Goal: Task Accomplishment & Management: Manage account settings

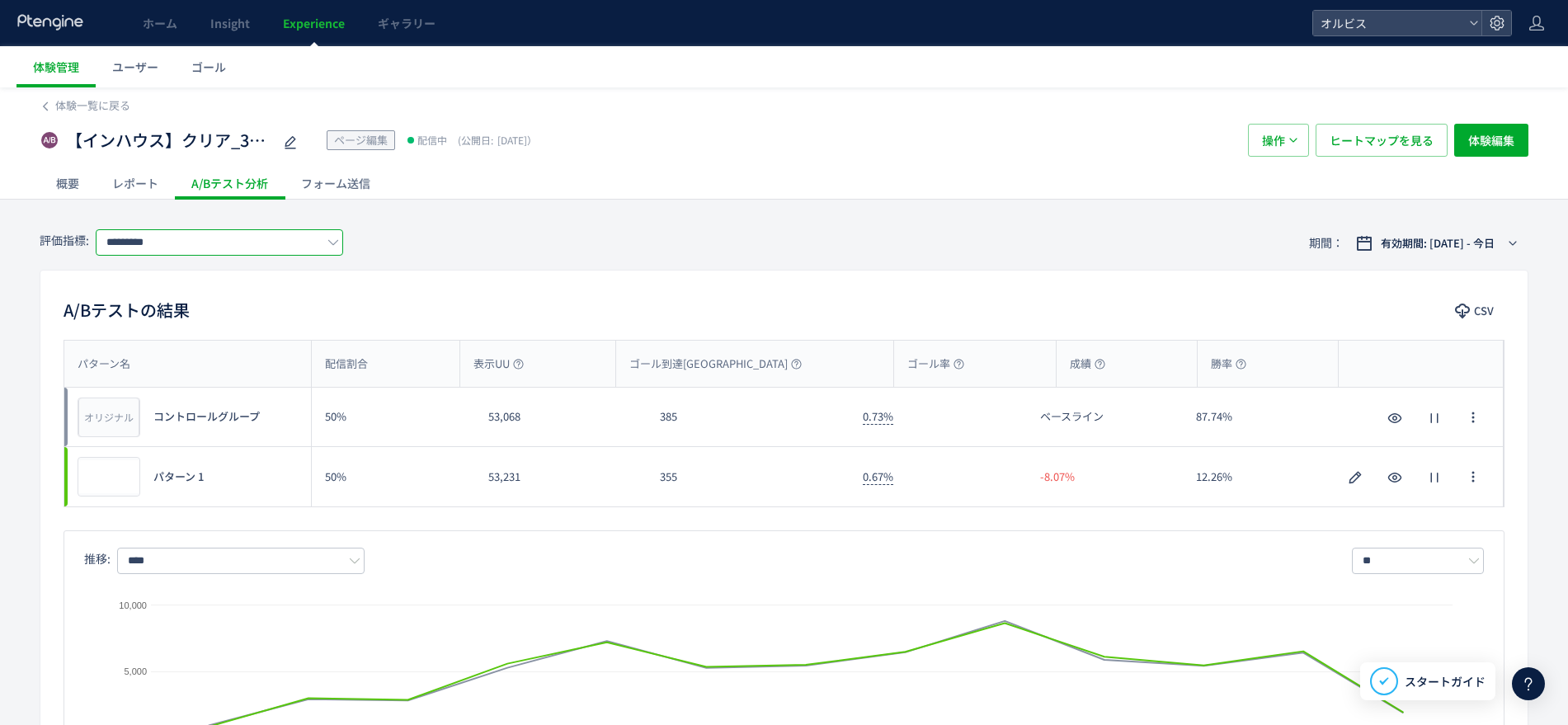
click at [255, 233] on input "*********" at bounding box center [219, 243] width 248 height 27
click at [247, 330] on span "購入" at bounding box center [222, 338] width 214 height 28
type input "**"
click at [62, 97] on span "体験一覧に戻る" at bounding box center [92, 105] width 75 height 15
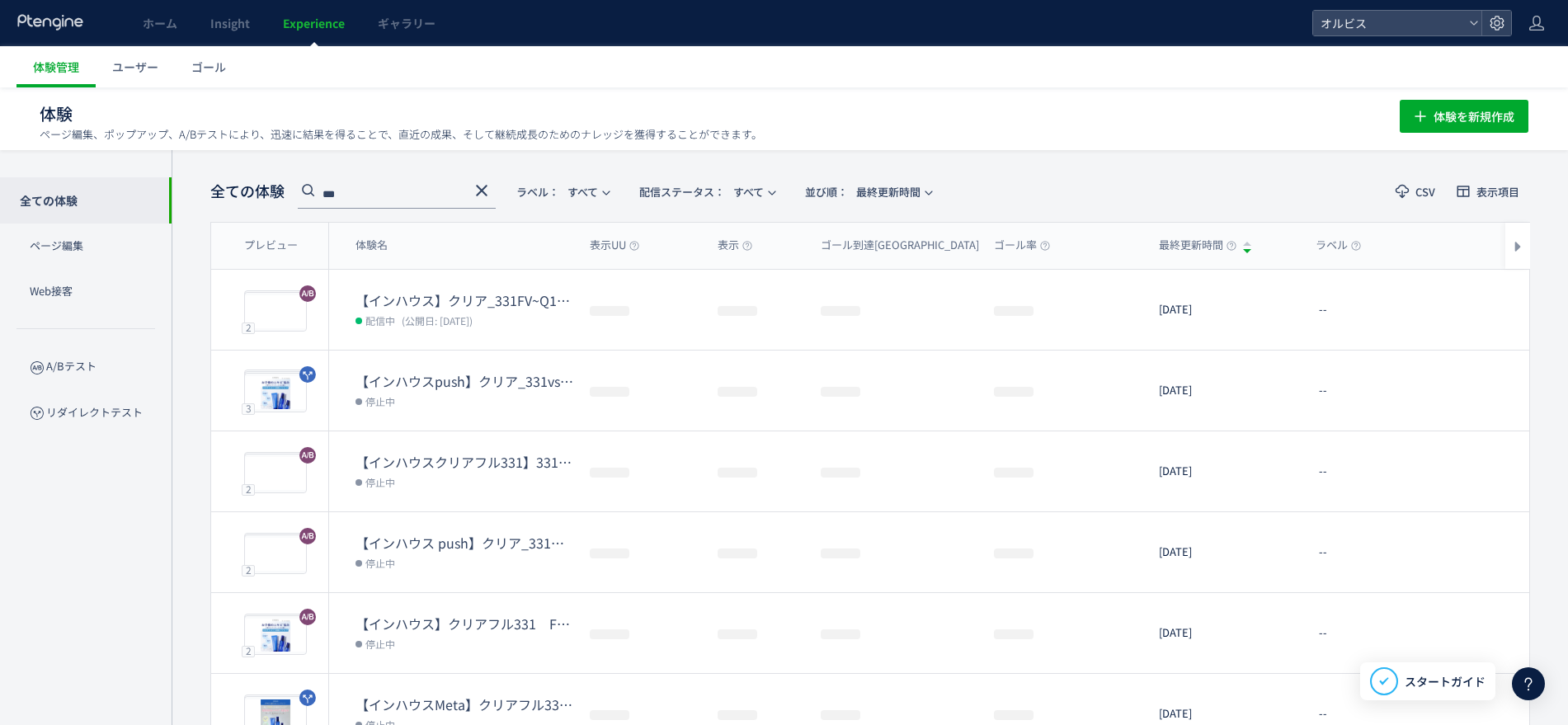
click at [478, 187] on use at bounding box center [481, 190] width 11 height 11
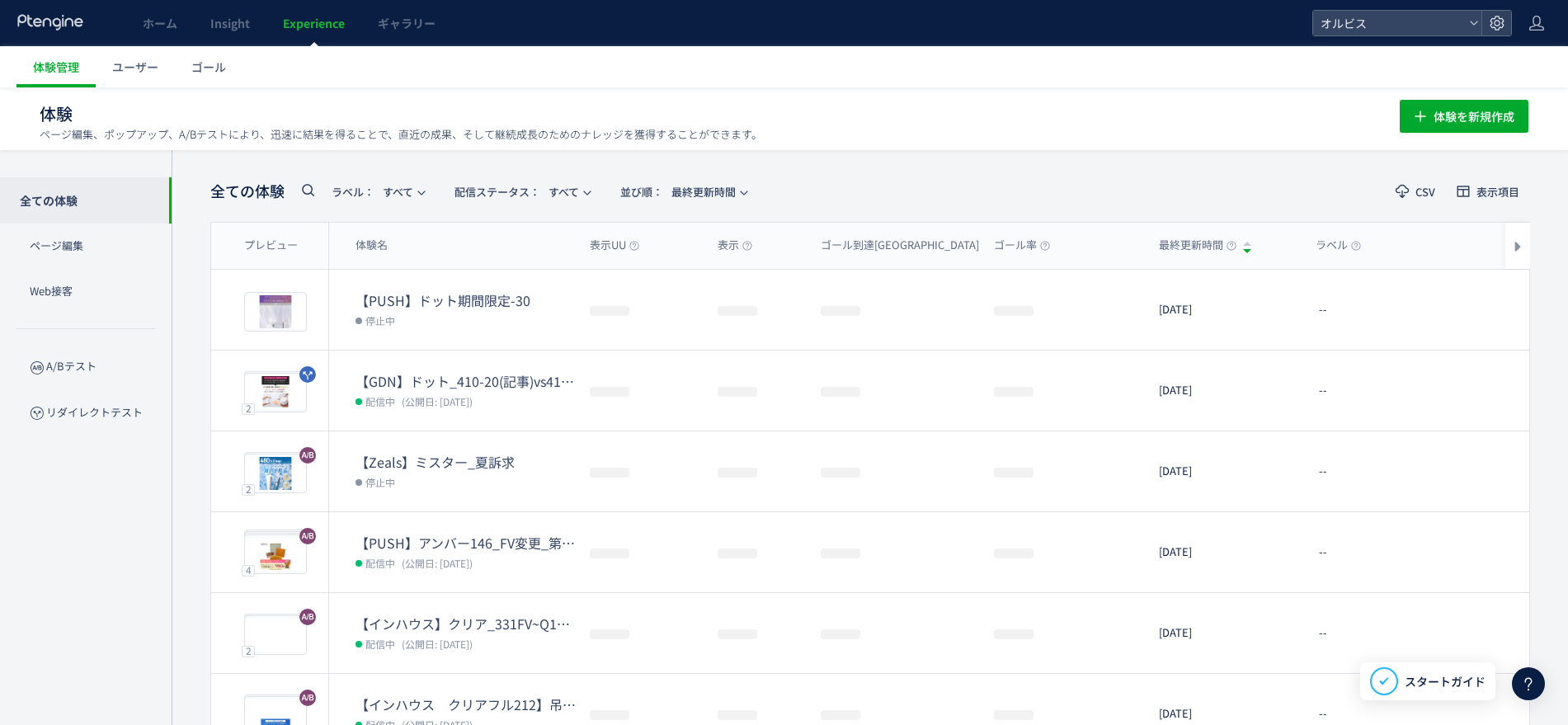
click at [305, 190] on icon at bounding box center [307, 189] width 20 height 20
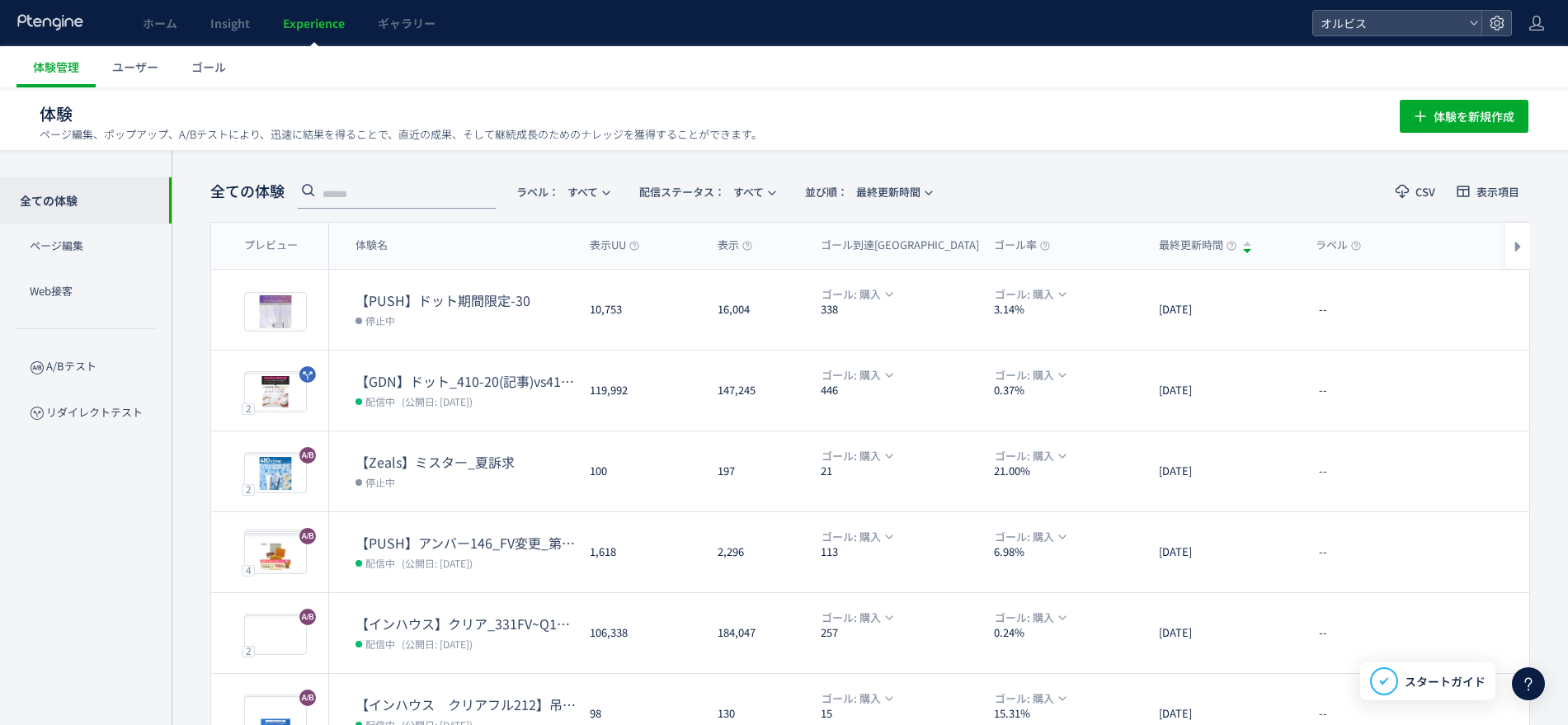
click at [362, 189] on input "text" at bounding box center [397, 195] width 198 height 27
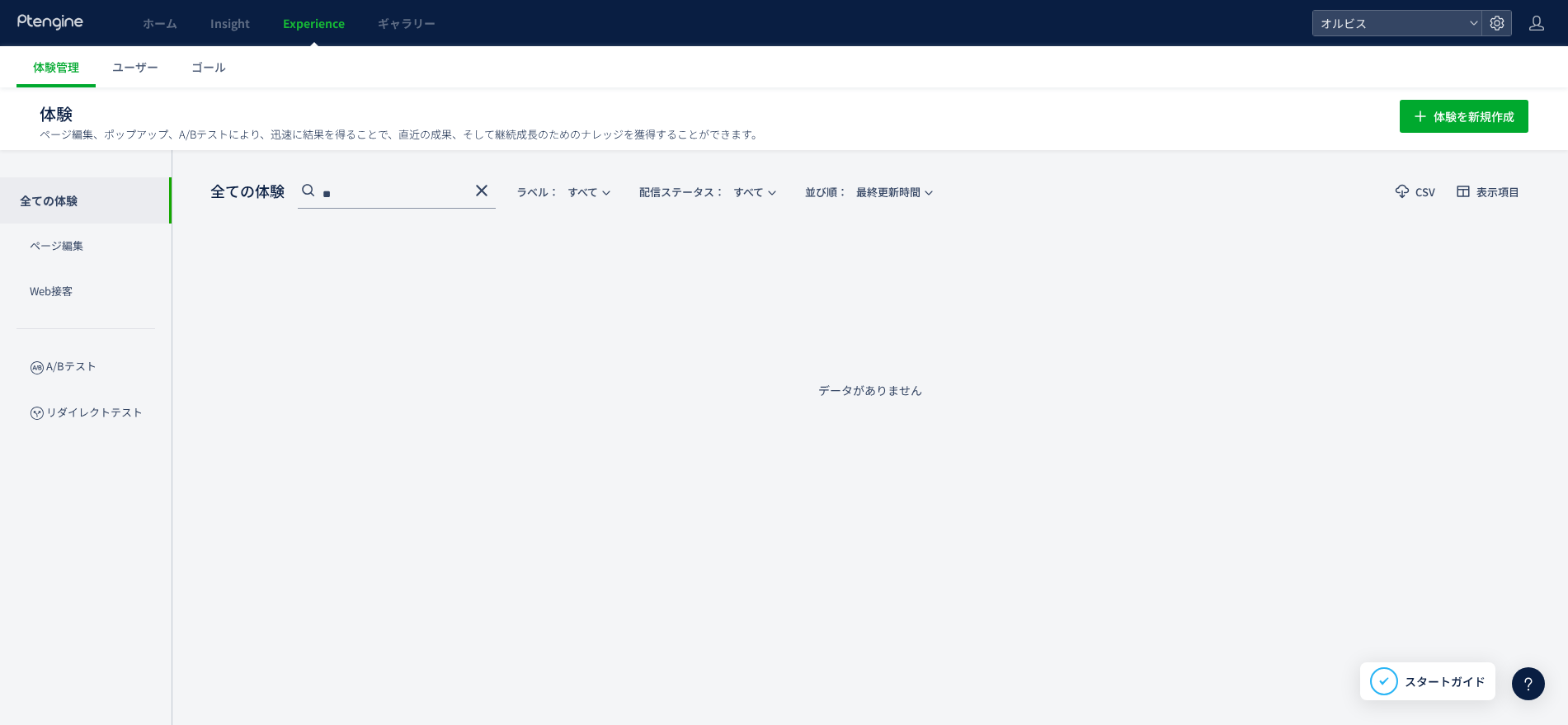
type input "*"
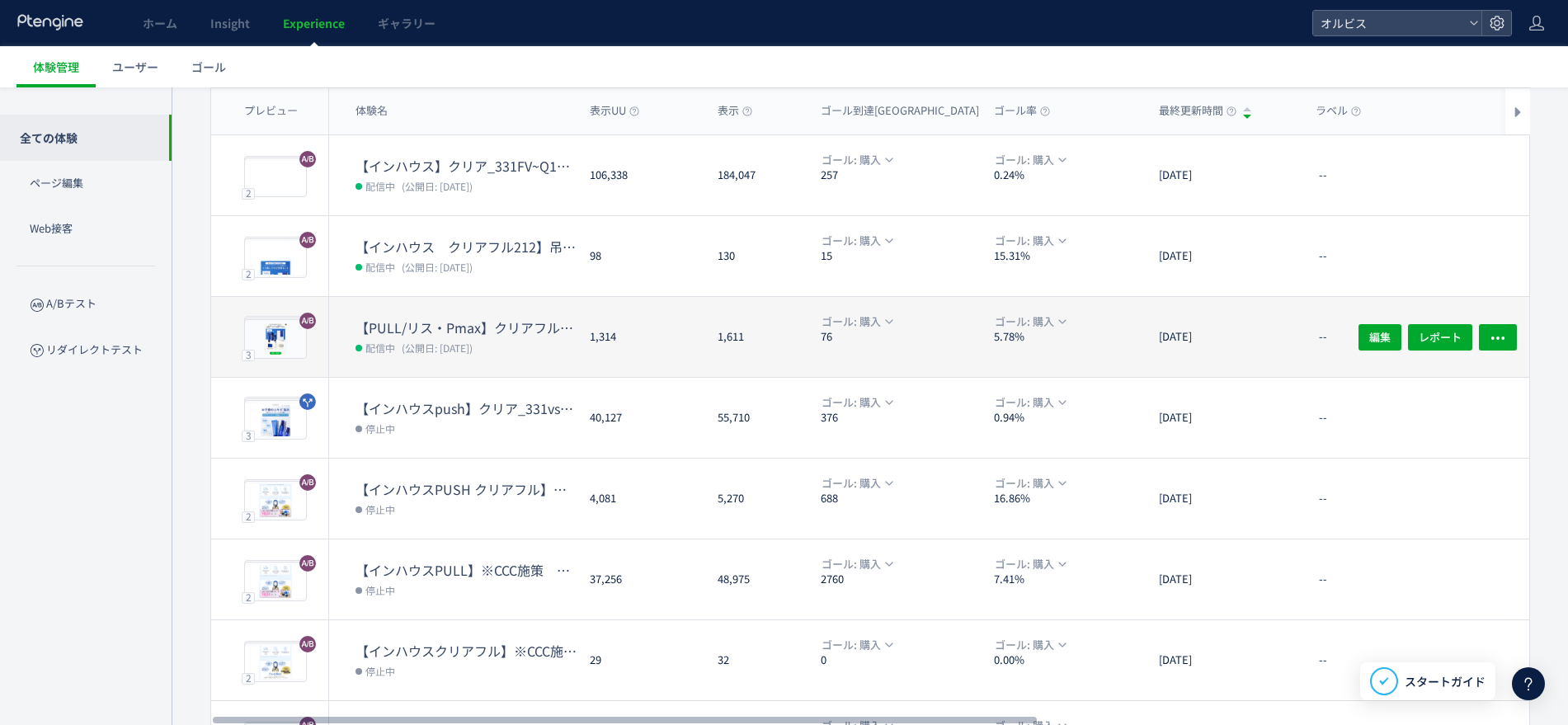
scroll to position [414, 0]
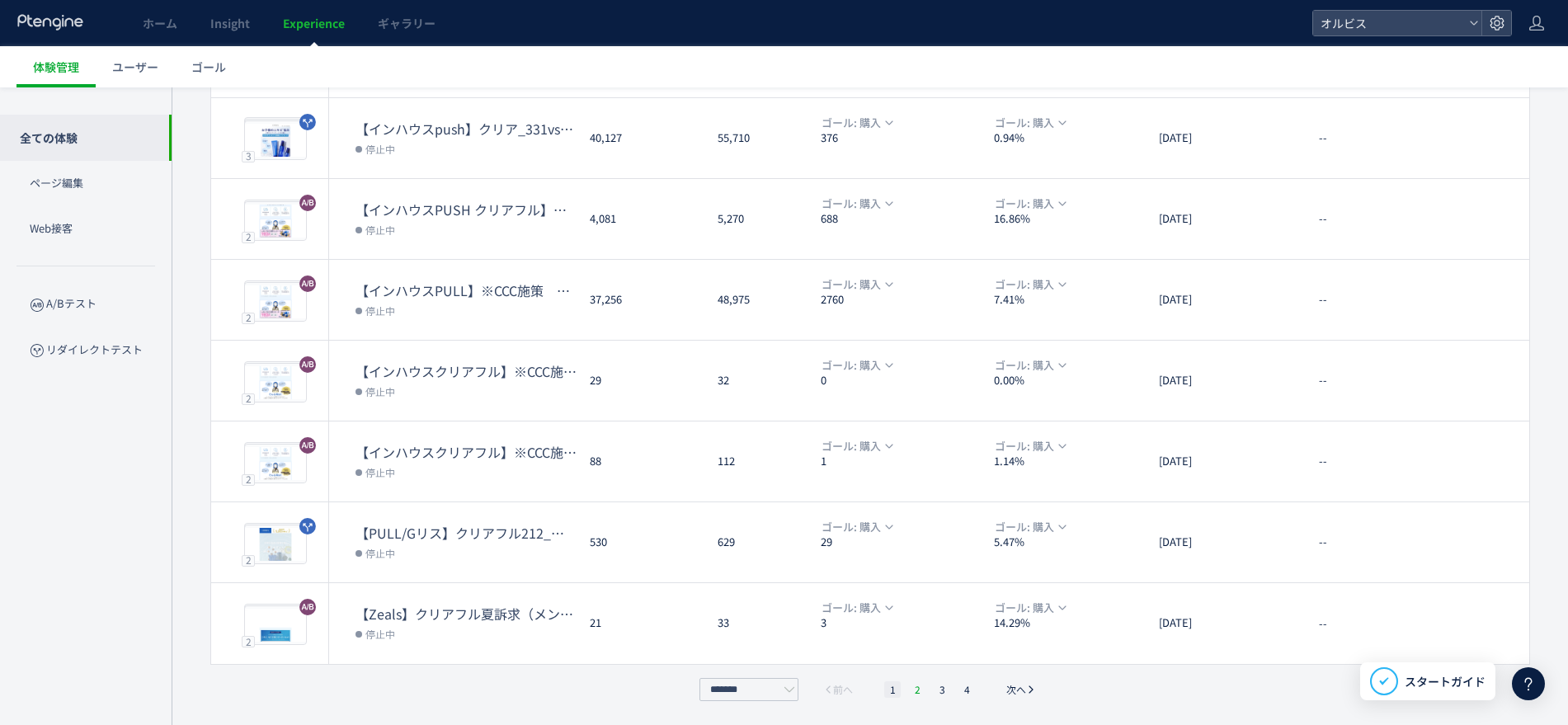
type input "***"
click at [917, 691] on li "2" at bounding box center [917, 689] width 16 height 16
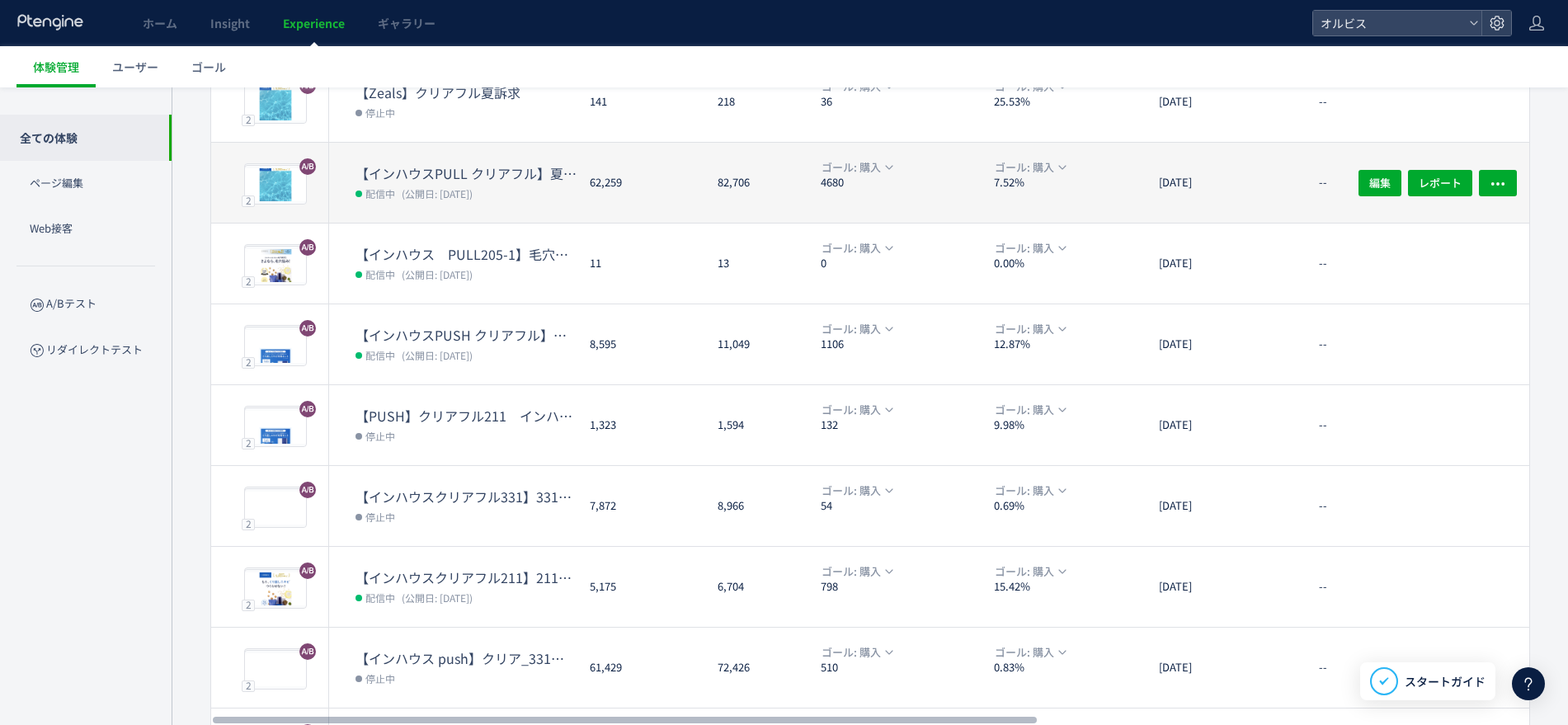
scroll to position [105, 0]
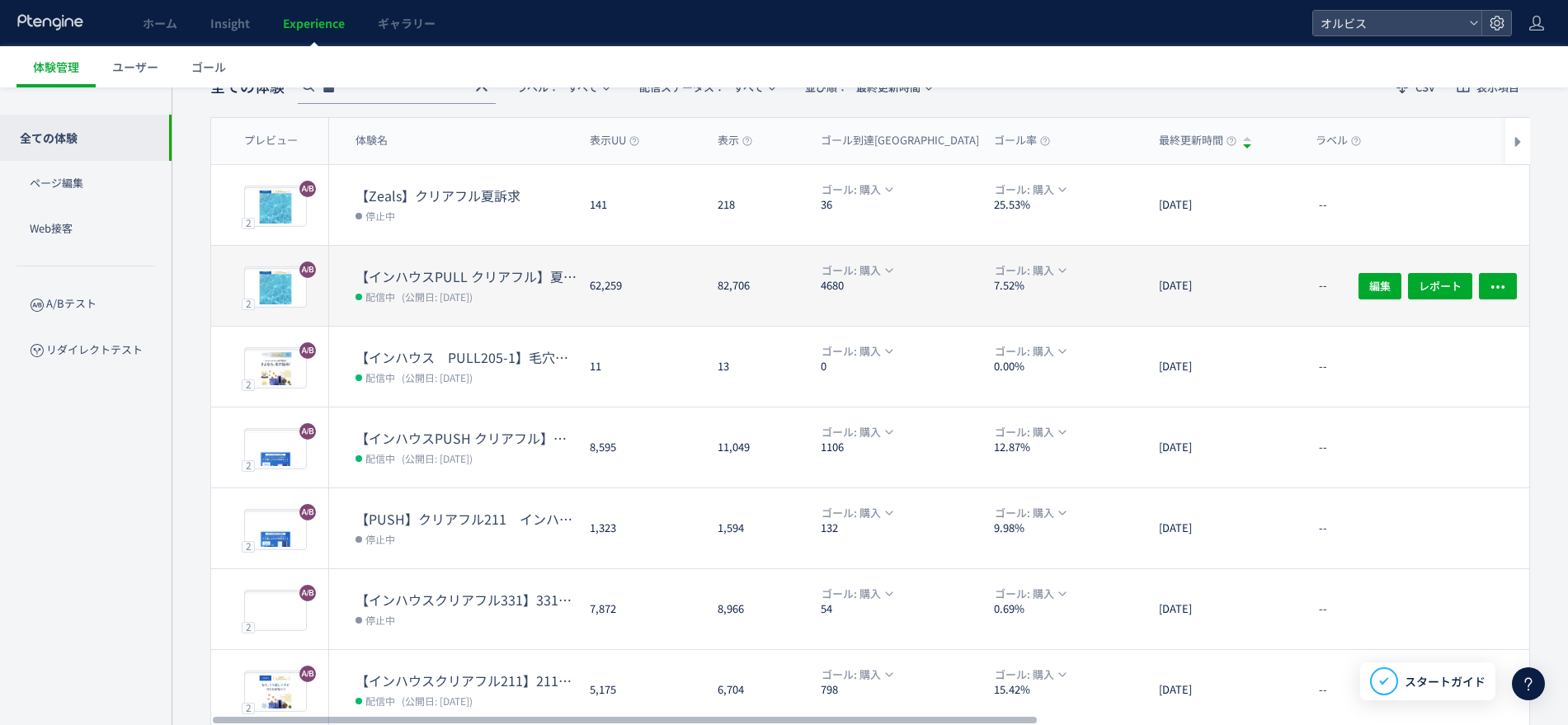
click at [490, 277] on dt "【インハウスPULL クリアフル】夏訴求　205" at bounding box center [465, 277] width 221 height 19
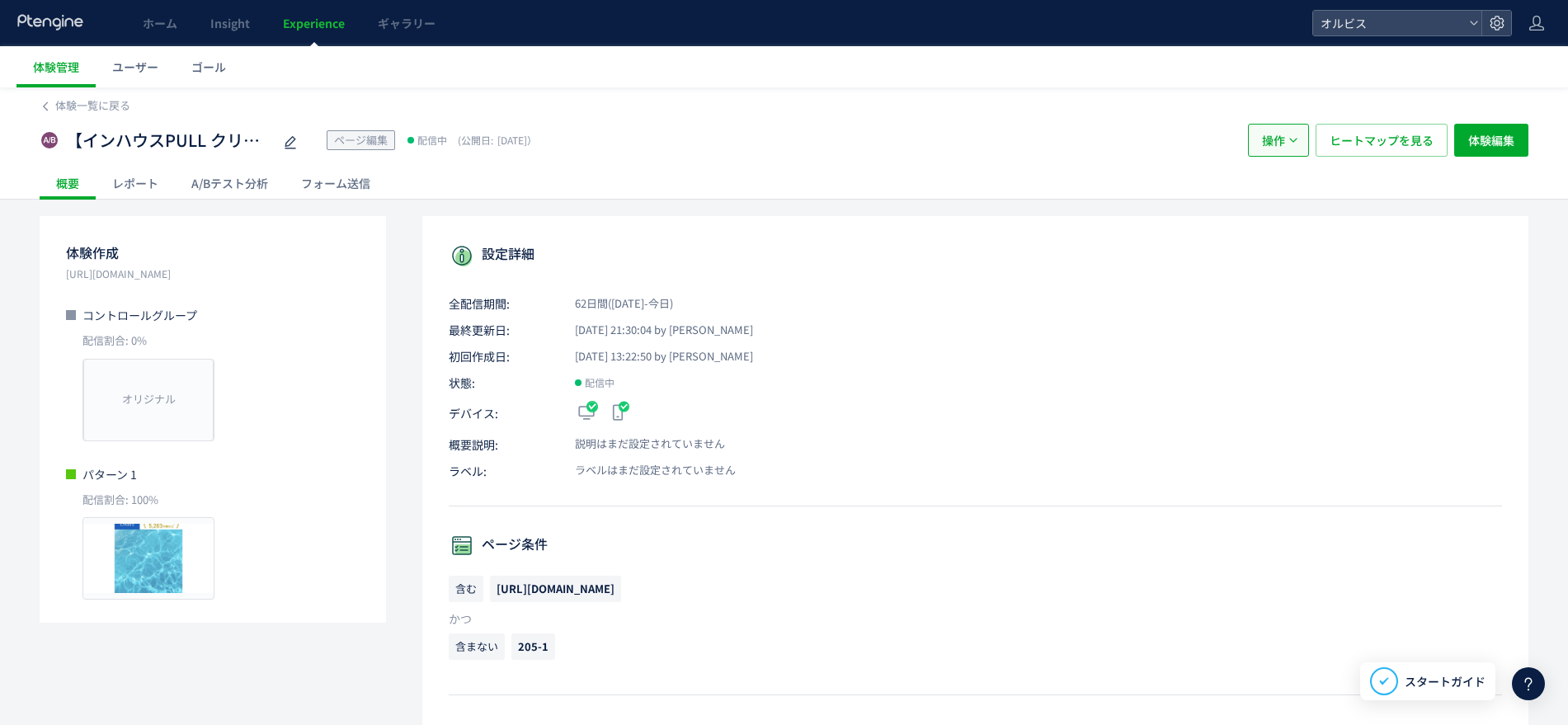
click at [1291, 141] on icon "button" at bounding box center [1294, 140] width 10 height 10
click at [1288, 181] on li "停止" at bounding box center [1278, 190] width 56 height 30
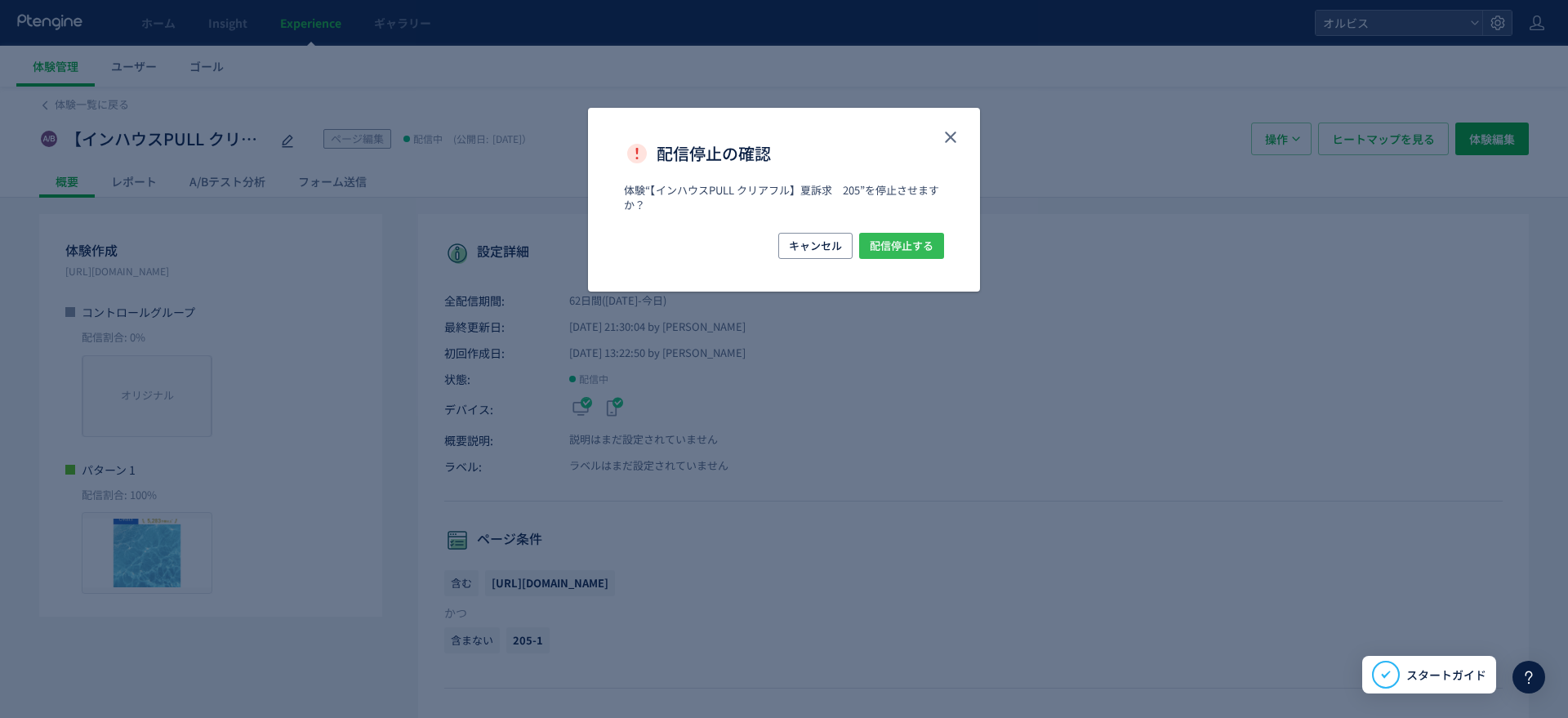
click at [903, 245] on span "配信停止する" at bounding box center [901, 245] width 64 height 26
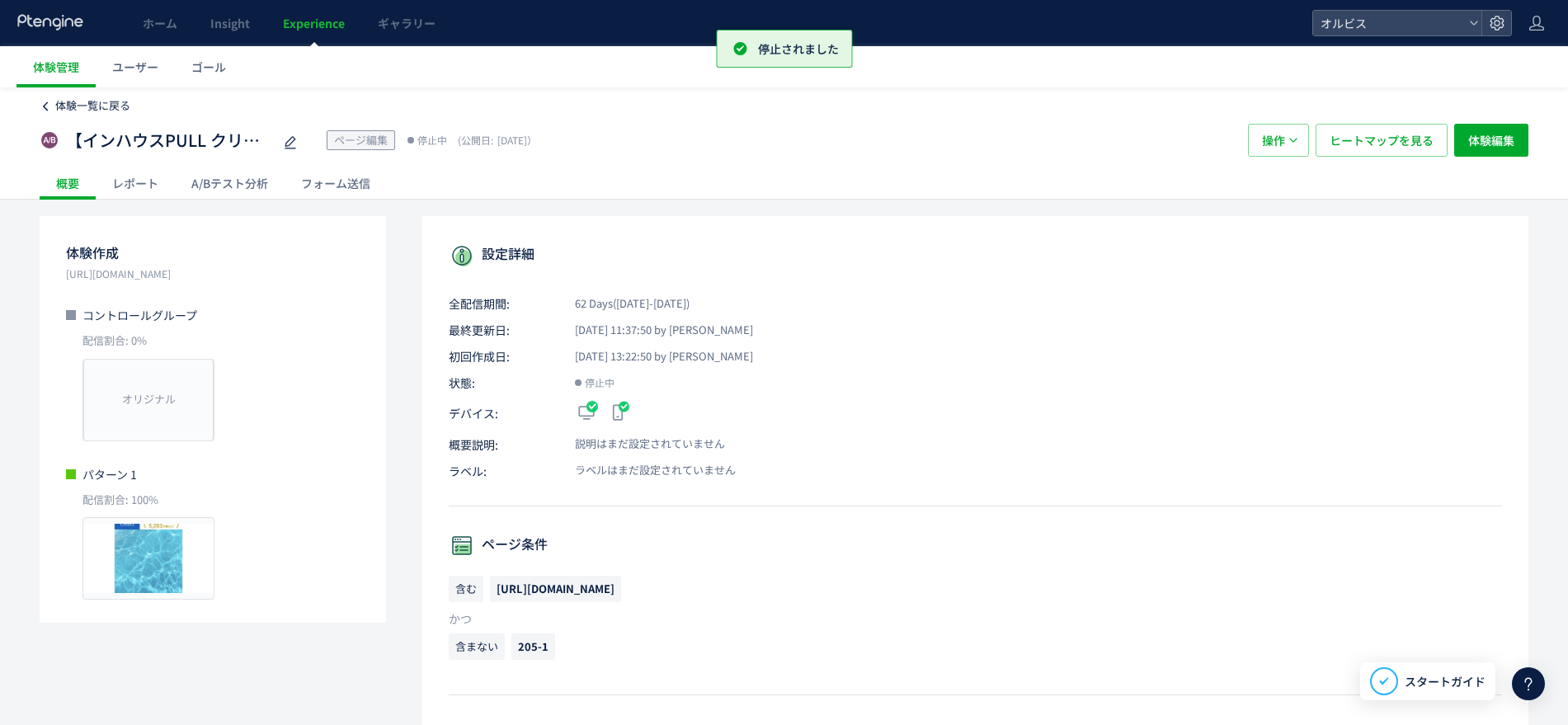
click at [50, 111] on icon at bounding box center [45, 106] width 11 height 11
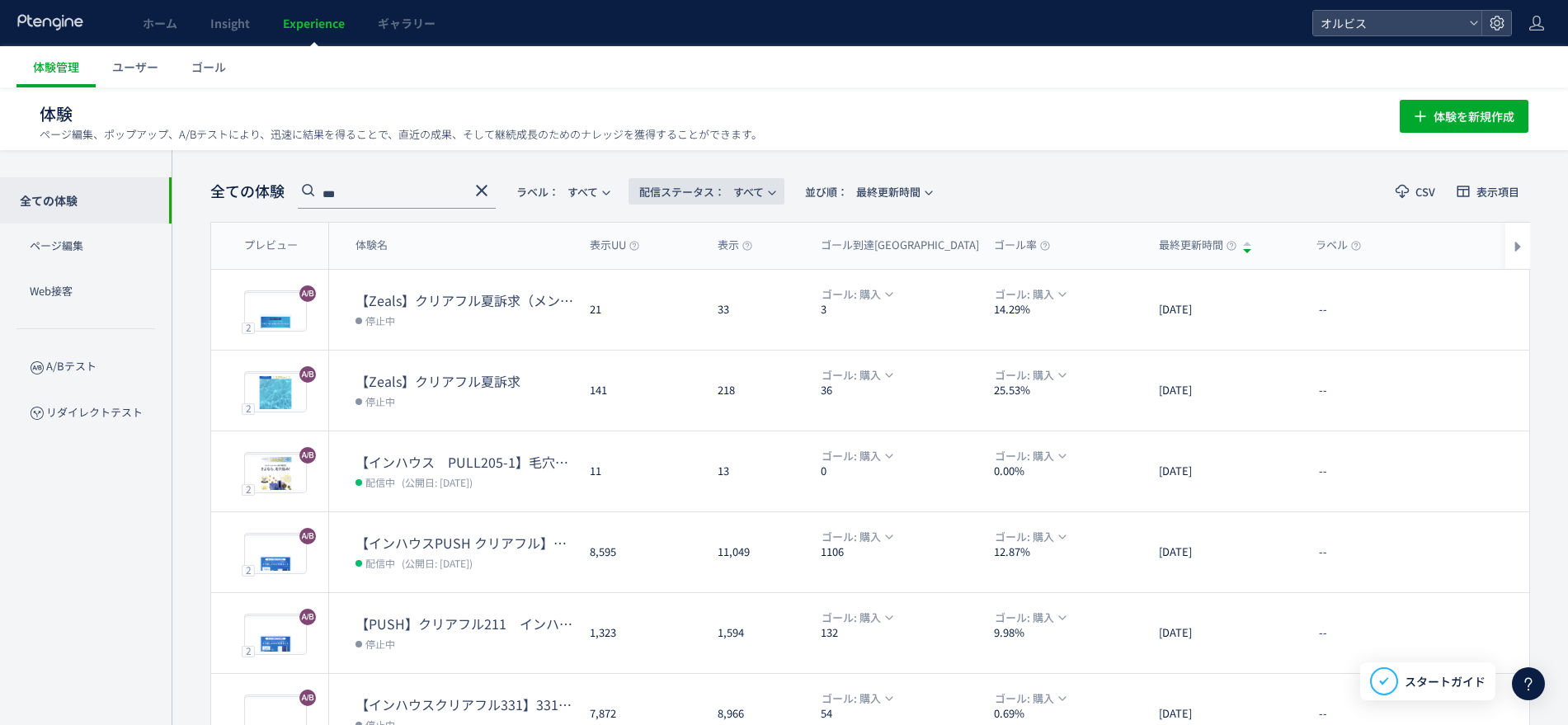
click at [698, 191] on span "配信ステータス​：" at bounding box center [682, 192] width 86 height 15
click at [711, 267] on li "配信中" at bounding box center [710, 267] width 68 height 30
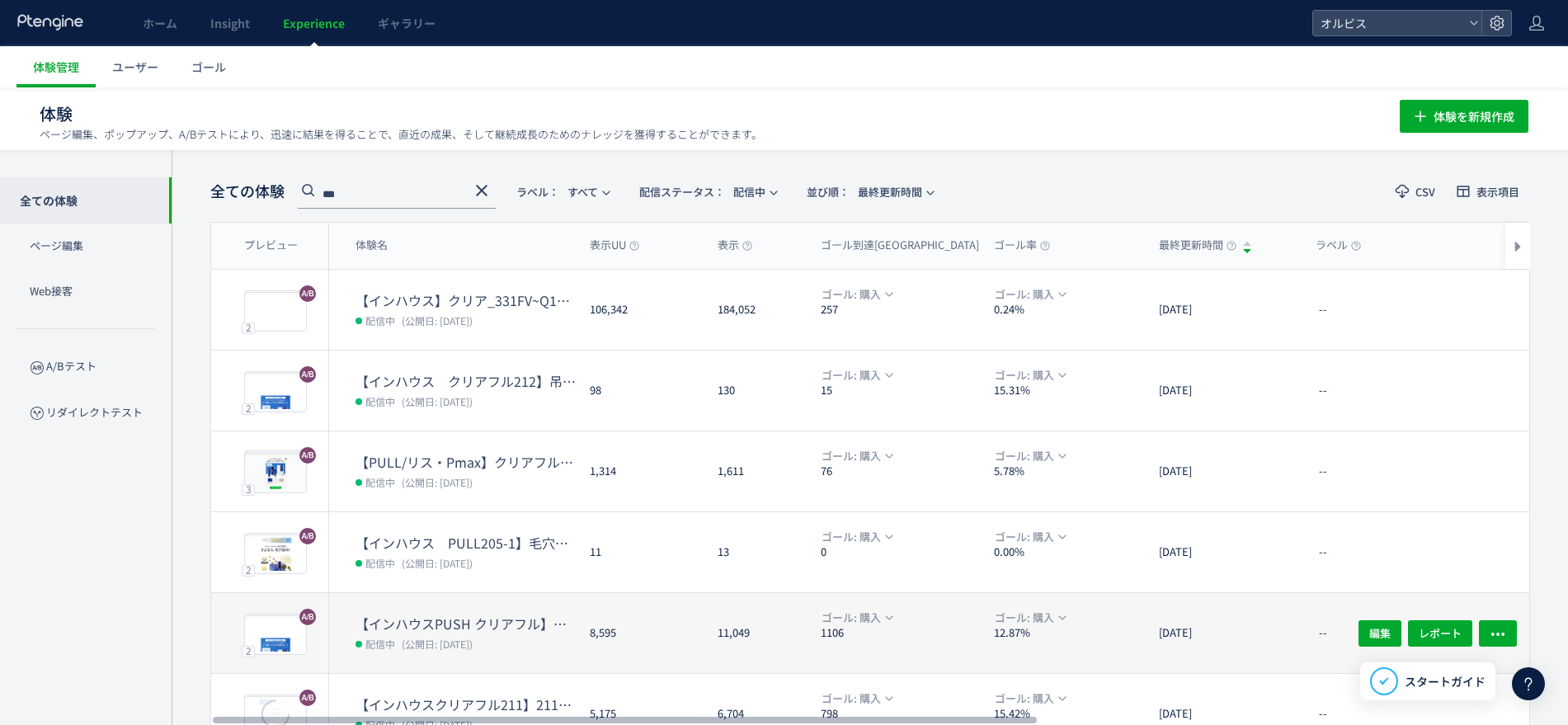
scroll to position [206, 0]
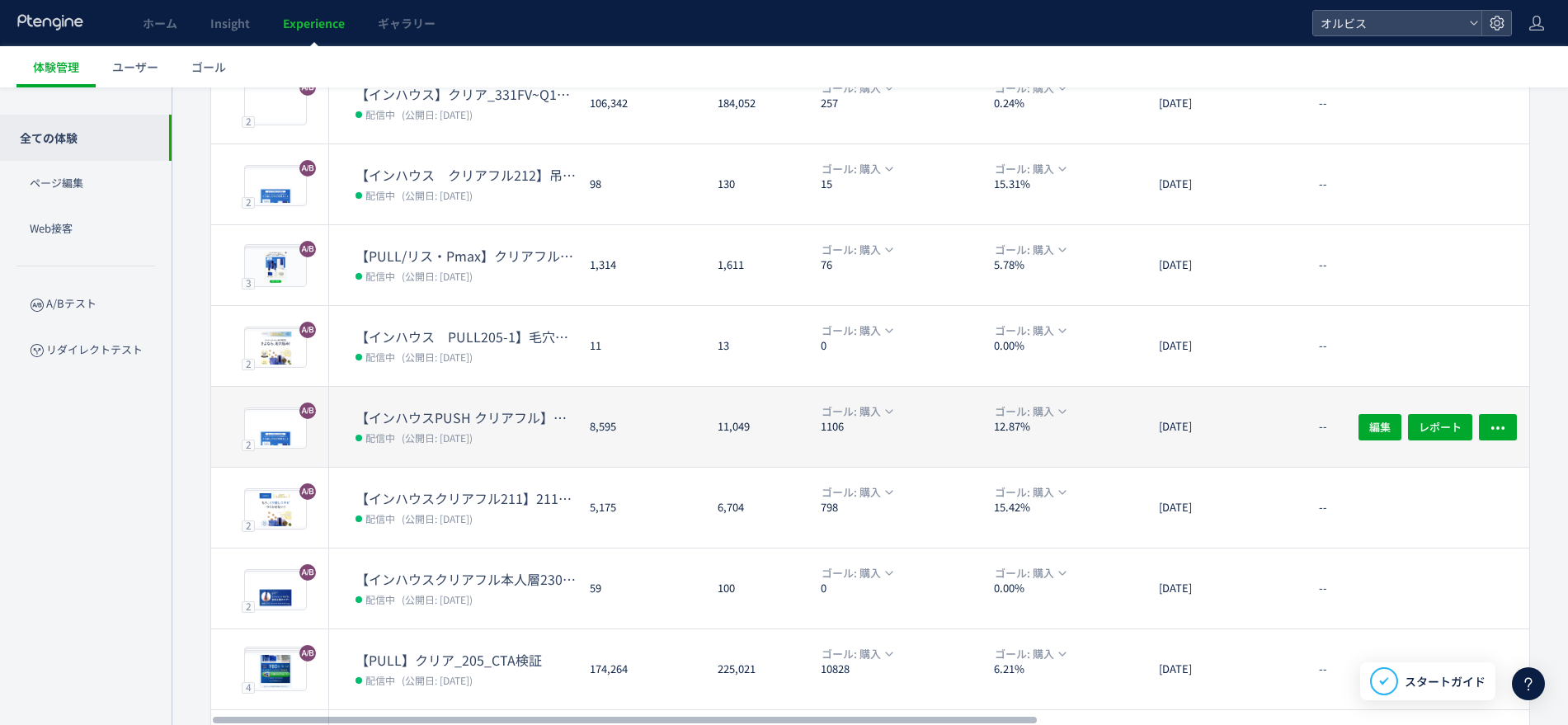
click at [511, 410] on dt "【インハウスPUSH クリアフル】夏訴求　211" at bounding box center [465, 418] width 221 height 19
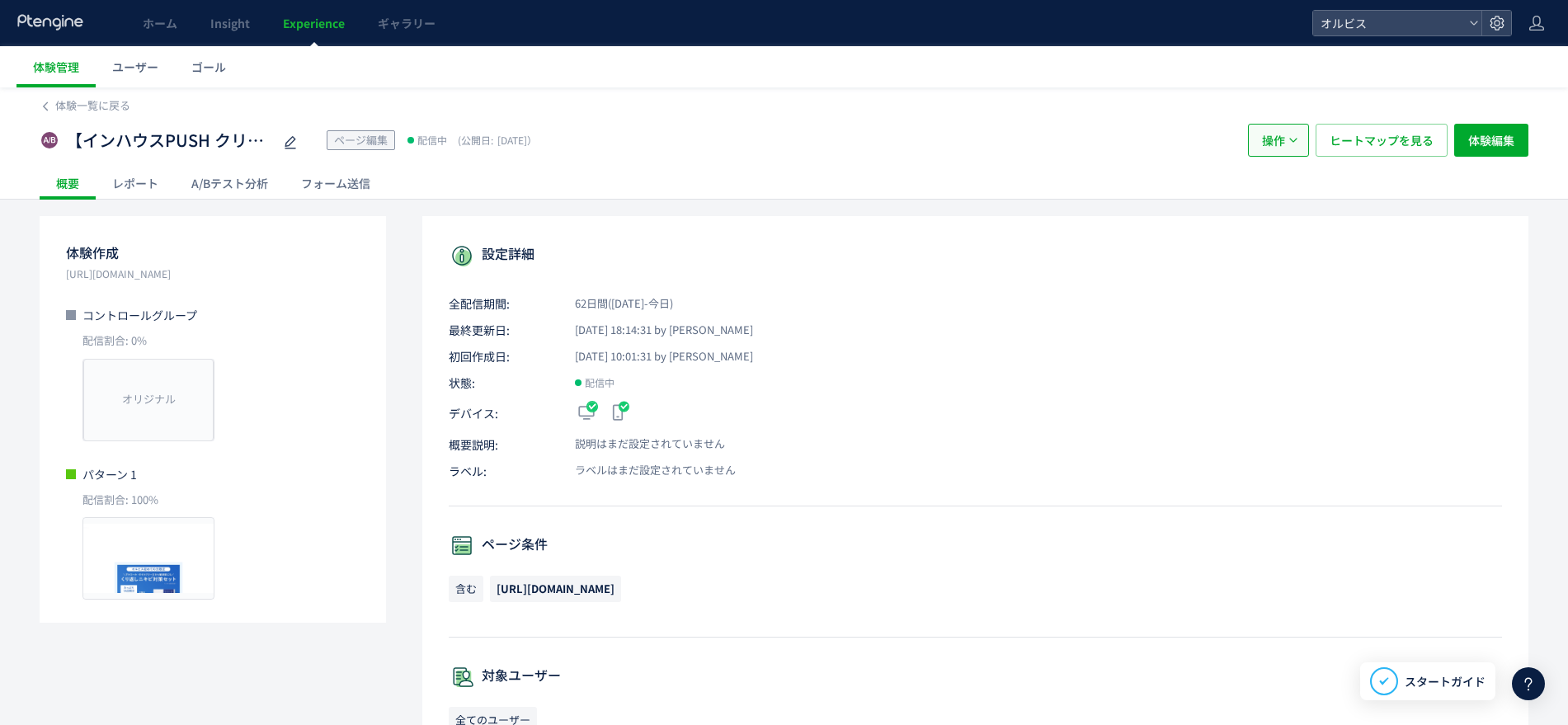
click at [1293, 151] on button "操作" at bounding box center [1278, 140] width 61 height 33
click at [1288, 187] on li "停止" at bounding box center [1278, 190] width 56 height 30
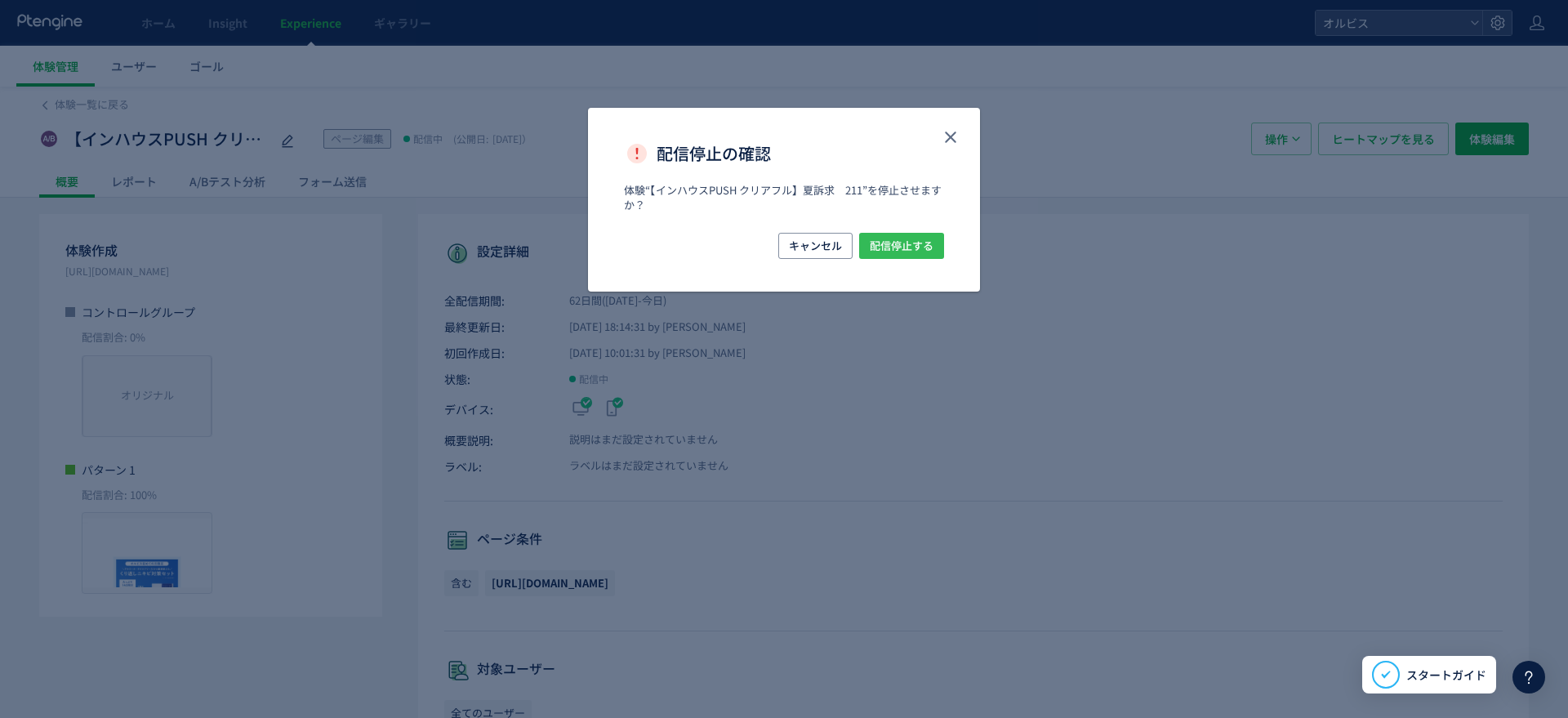
click at [895, 249] on span "配信停止する" at bounding box center [901, 245] width 64 height 26
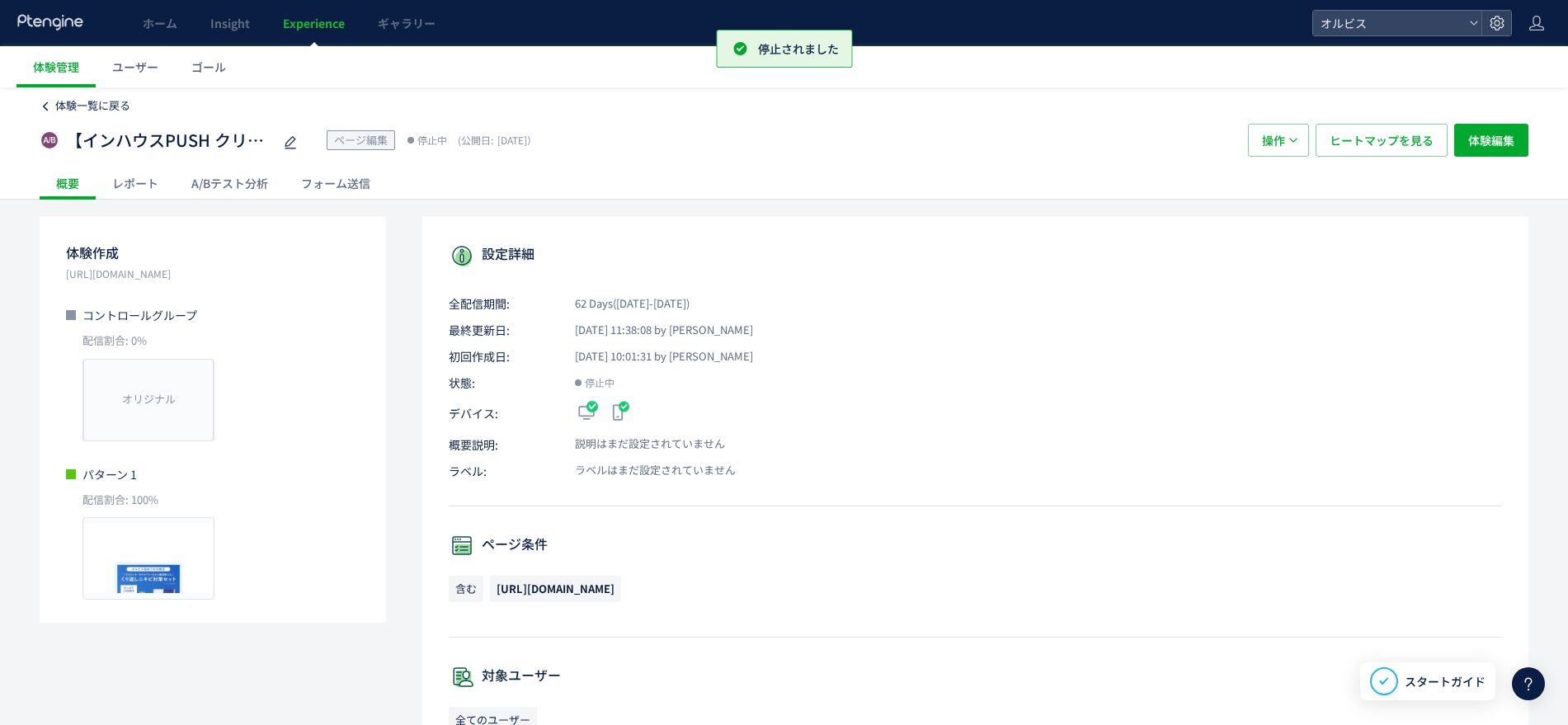
click at [81, 100] on span "体験一覧に戻る" at bounding box center [92, 105] width 75 height 15
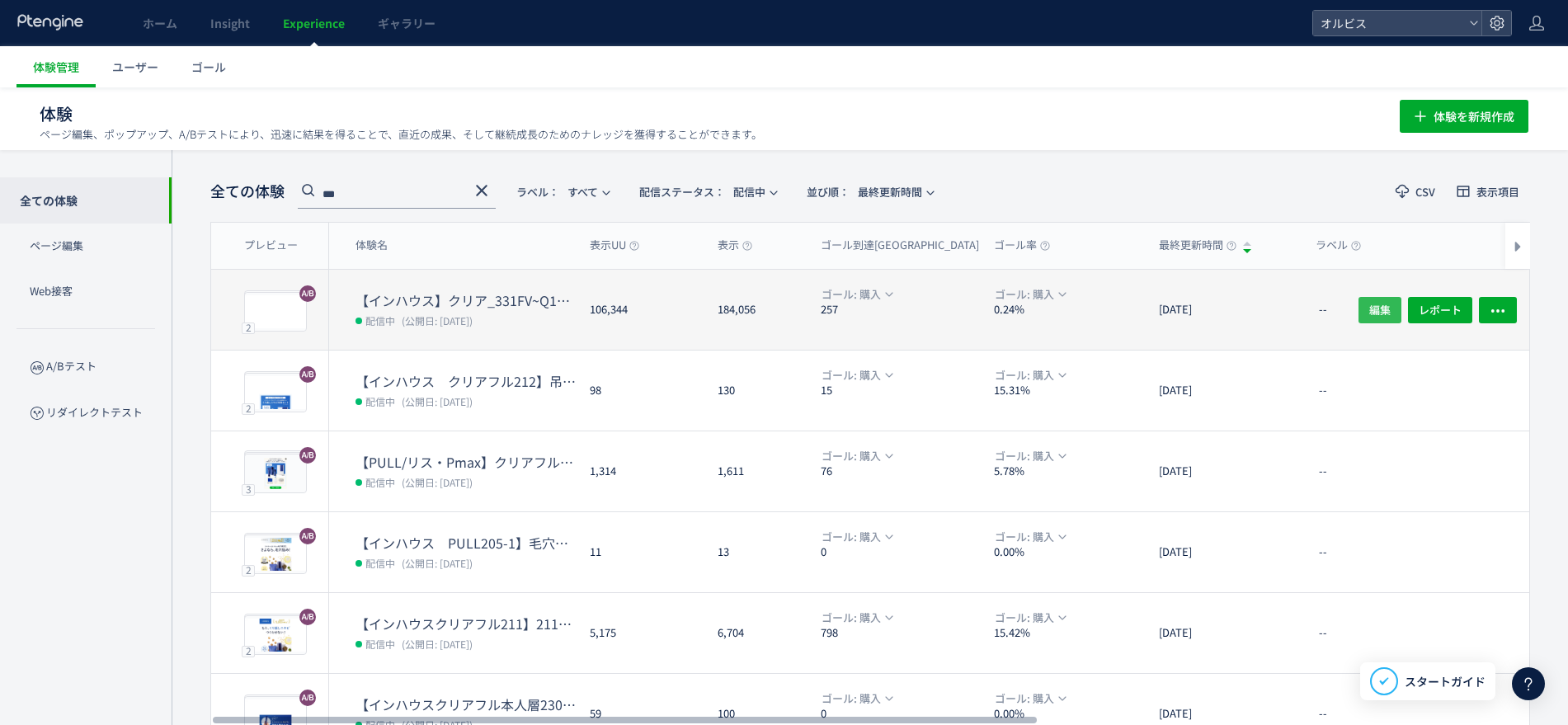
click at [1370, 310] on span "編集" at bounding box center [1380, 309] width 22 height 27
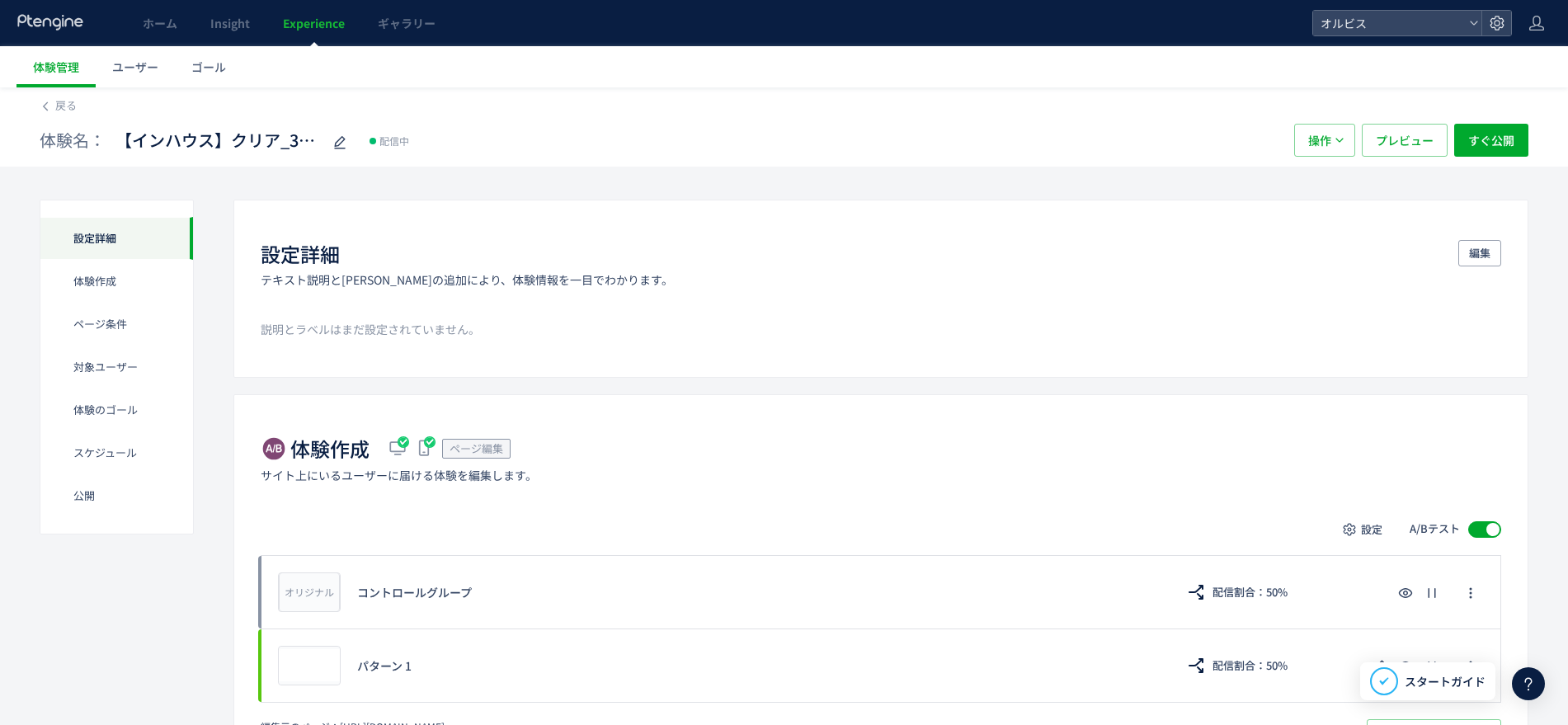
click at [67, 115] on div "体験名： 【インハウス】クリア_331FV~Q1間ブロック変更 配信中 操作 プレビュー すぐ公開" at bounding box center [784, 139] width 1489 height 52
click at [65, 113] on link "戻る" at bounding box center [65, 106] width 22 height 15
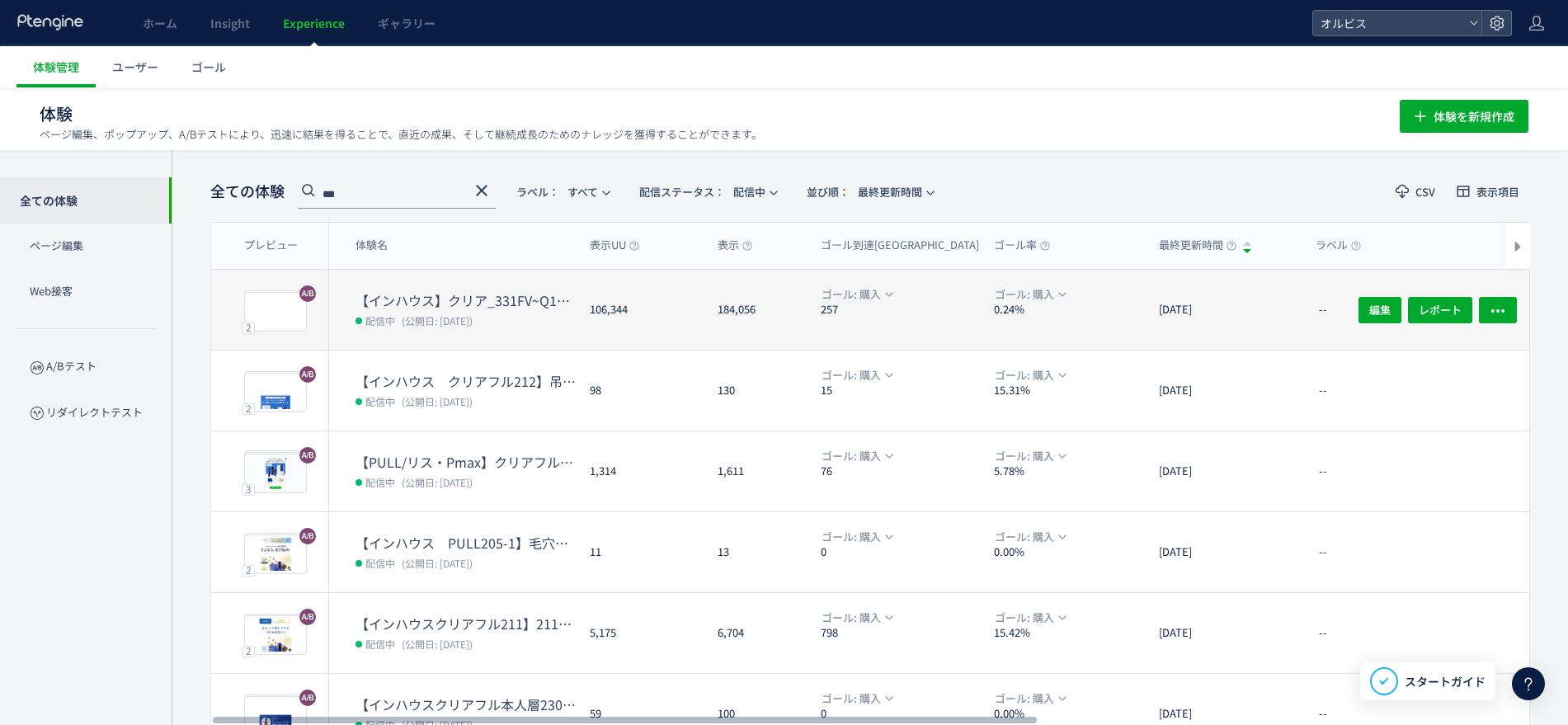
click at [553, 304] on dt "【インハウス】クリア_331FV~Q1間ブロック変更" at bounding box center [465, 301] width 221 height 19
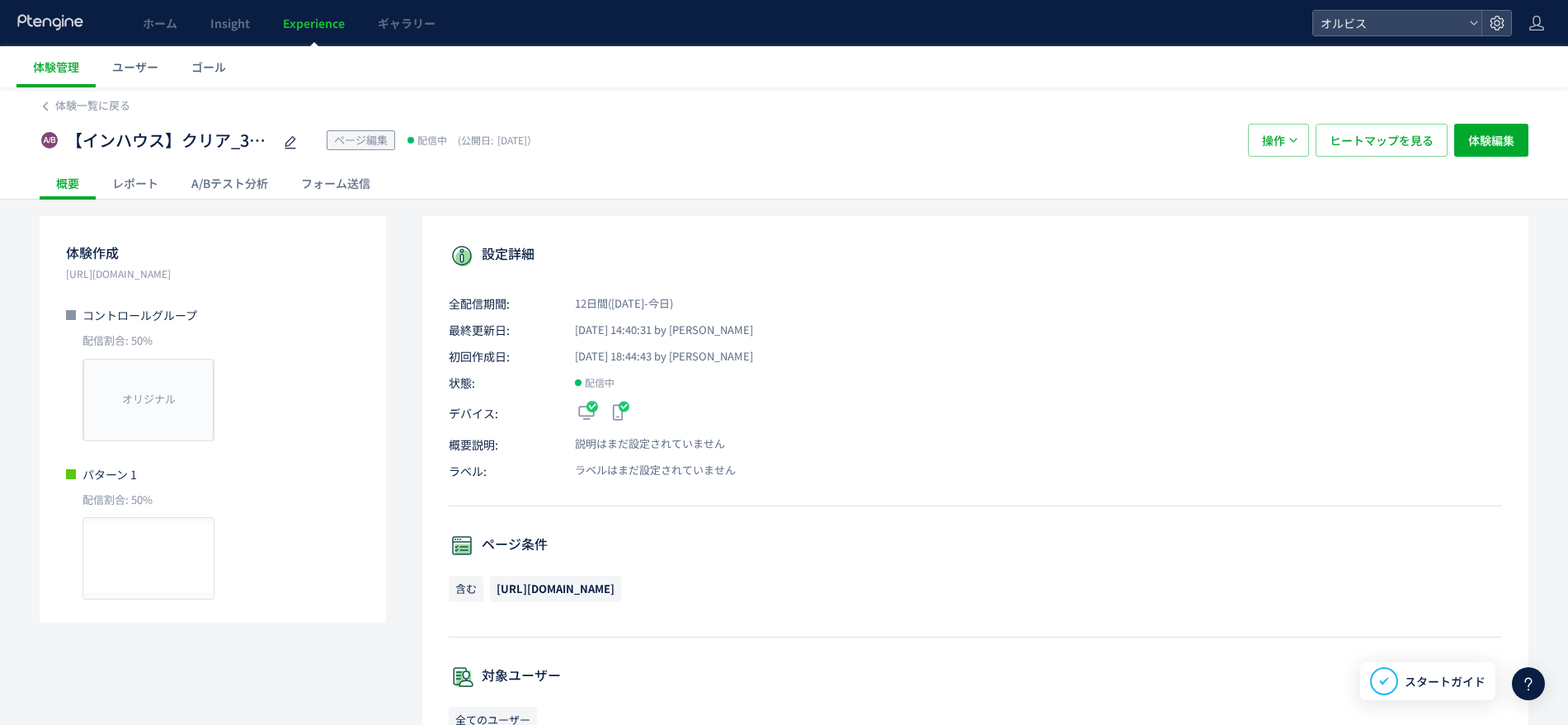
click at [225, 183] on div "A/Bテスト分析" at bounding box center [230, 183] width 110 height 33
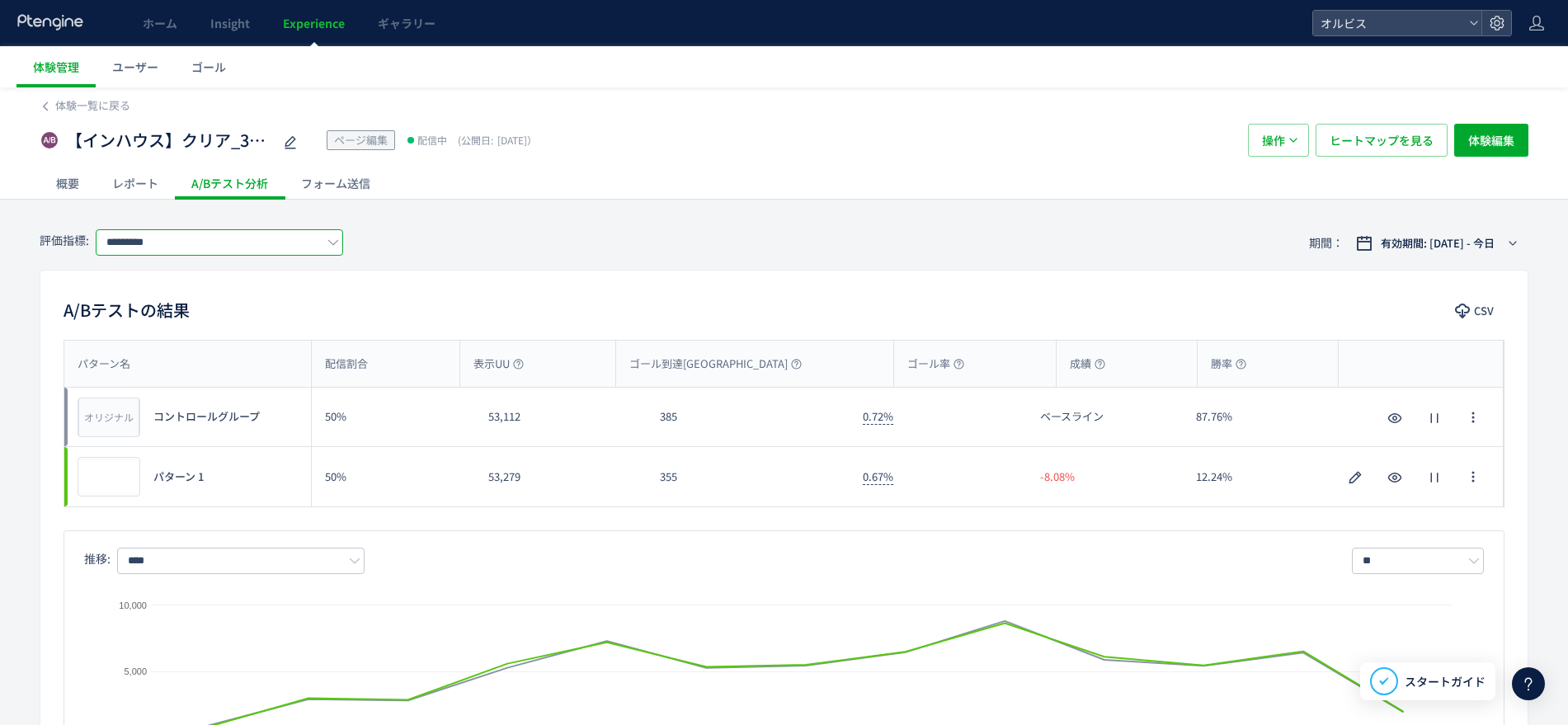
click at [261, 248] on input "*********" at bounding box center [219, 243] width 248 height 27
click at [255, 338] on span "購入" at bounding box center [222, 338] width 214 height 28
click at [1298, 146] on button "操作" at bounding box center [1278, 140] width 61 height 33
click at [1282, 187] on li "停止" at bounding box center [1278, 190] width 56 height 30
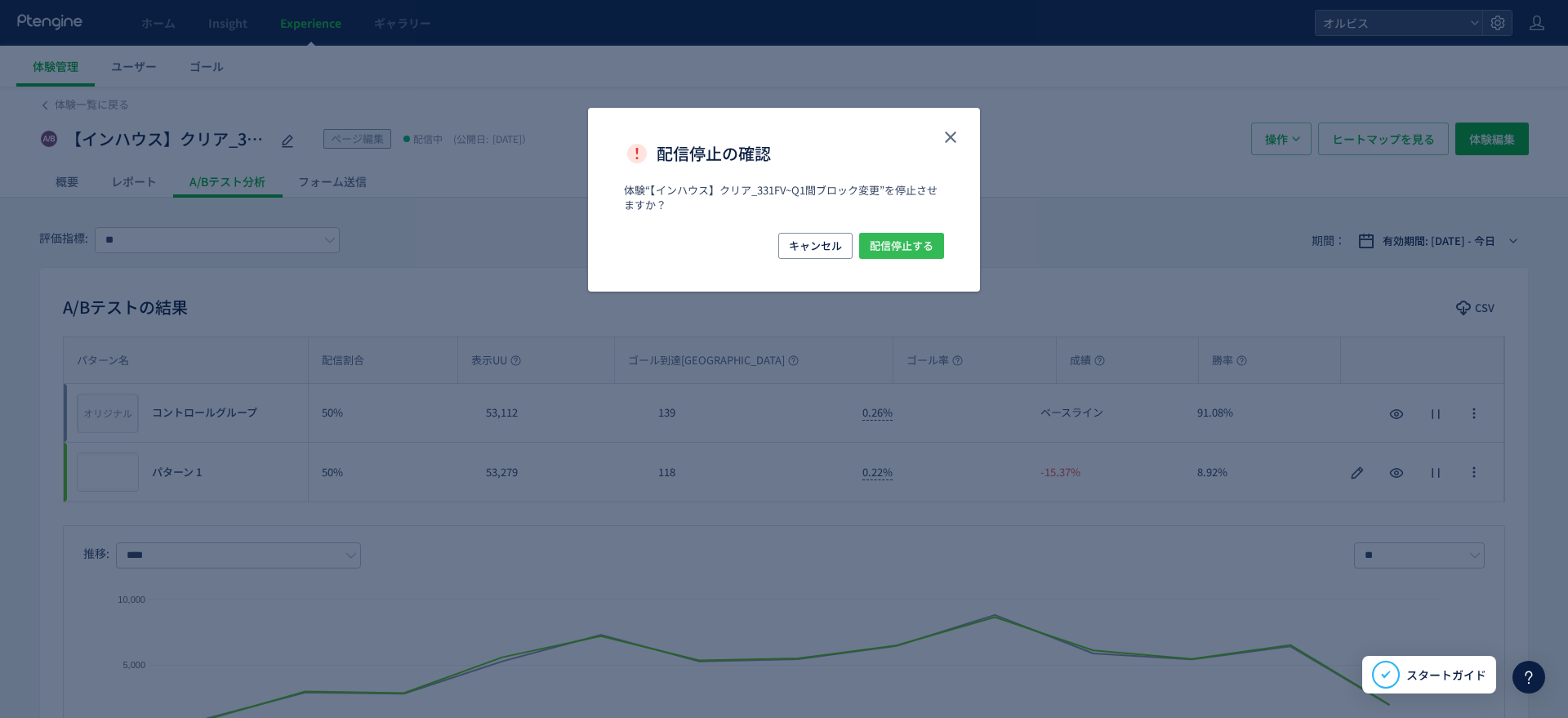
click at [894, 244] on span "配信停止する" at bounding box center [901, 245] width 64 height 26
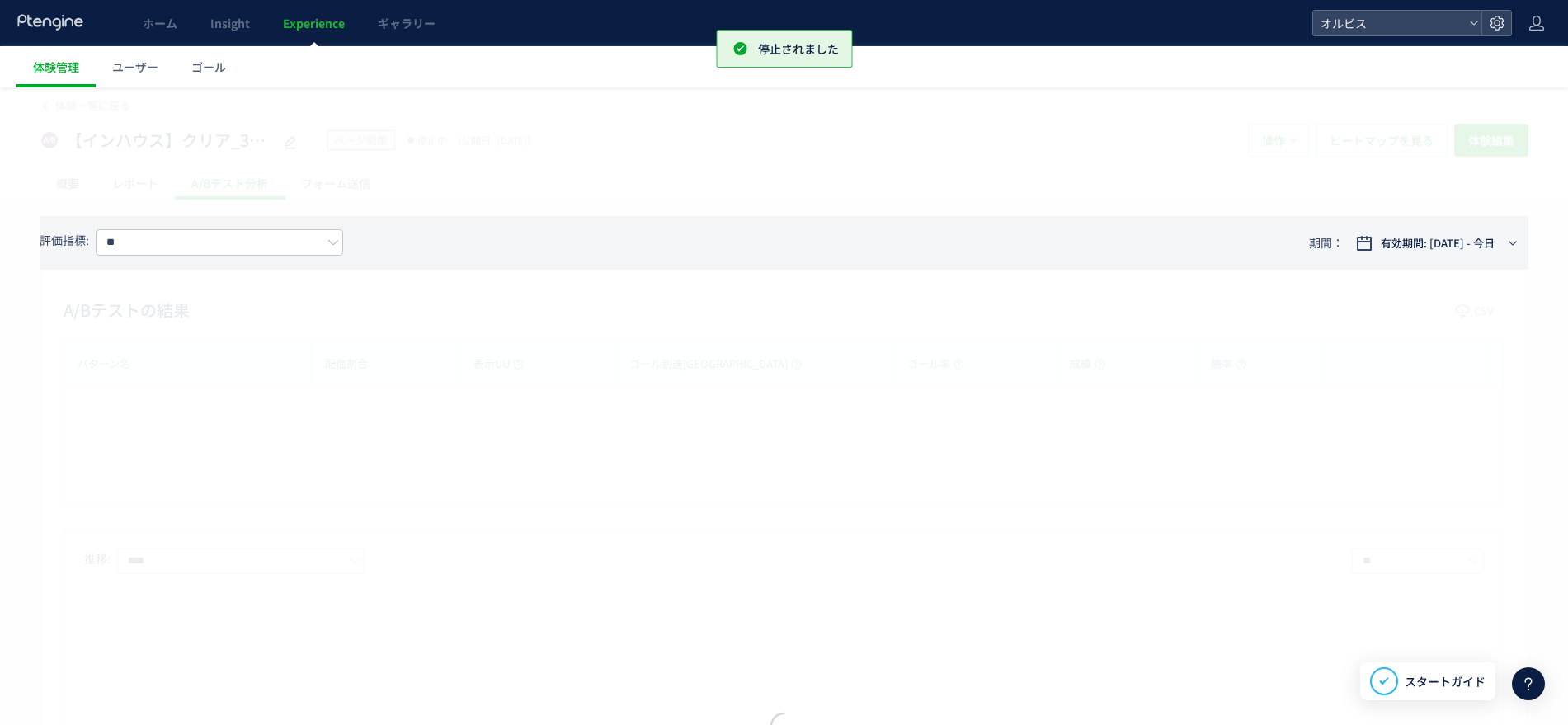
type input "*********"
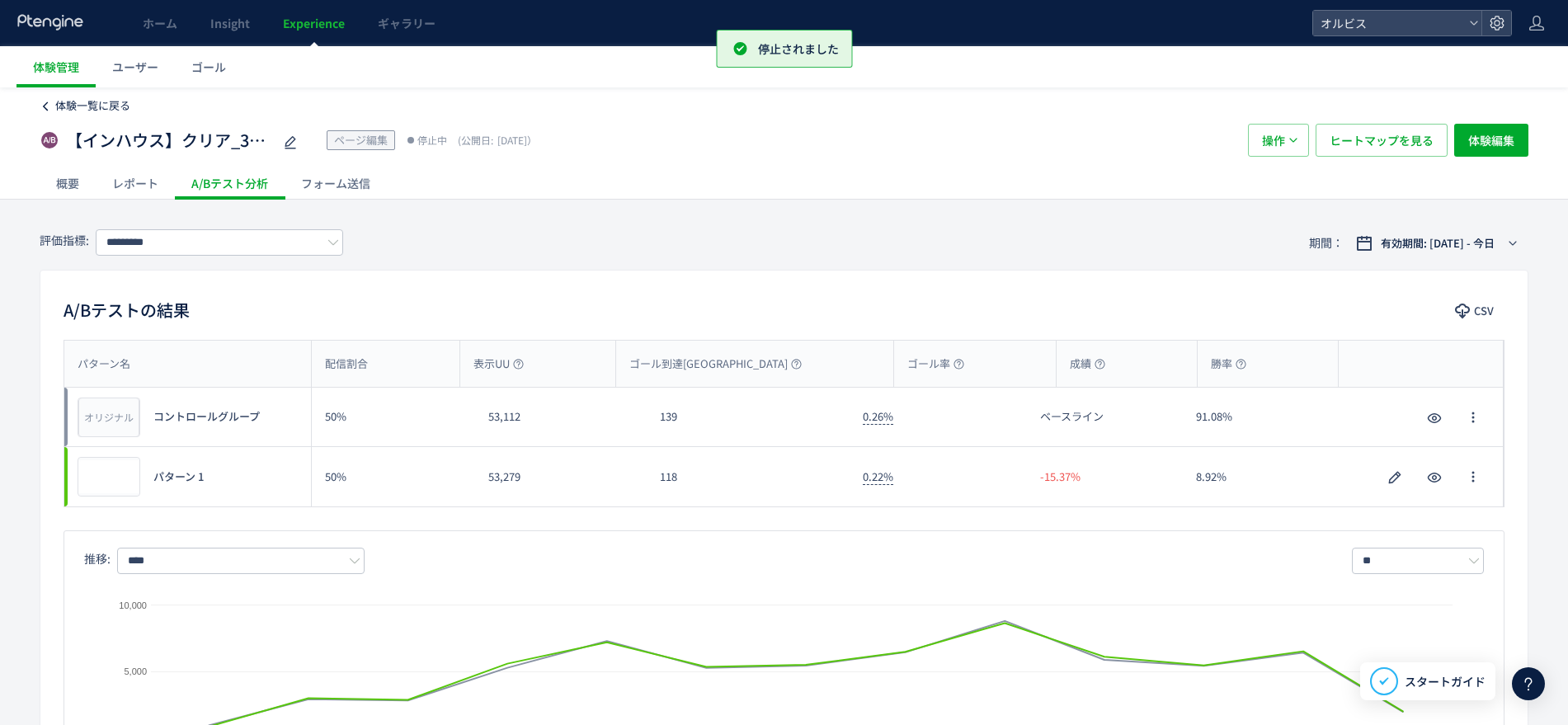
click at [78, 102] on span "体験一覧に戻る" at bounding box center [92, 105] width 75 height 15
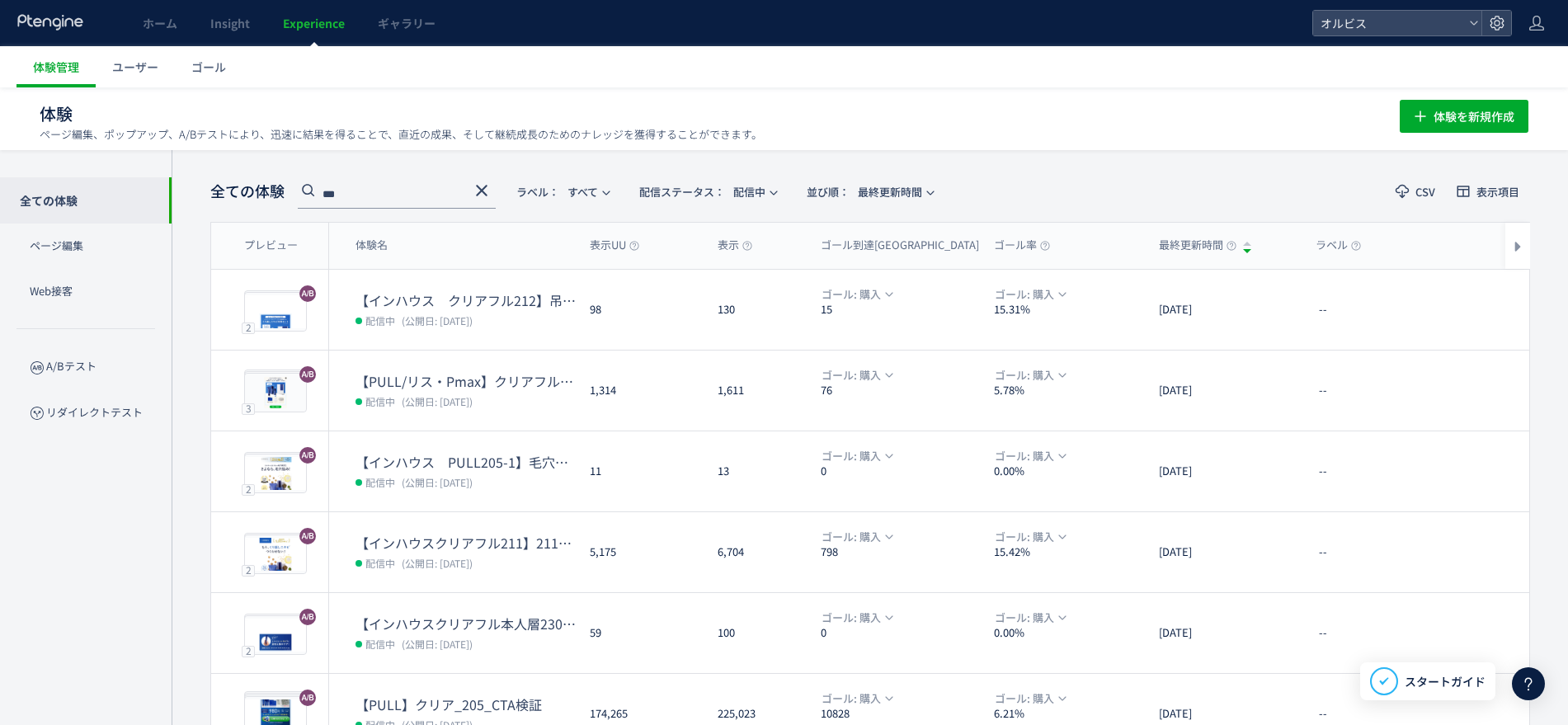
drag, startPoint x: 421, startPoint y: 195, endPoint x: 326, endPoint y: 208, distance: 95.9
click at [326, 208] on div "全ての体験 *** ラベル： すべて 配信ステータス​： 配信中 並び順： 最終更新時間 CSV 表示項目 プレビュー 体験名 表示UU 表示 ゴール到達UU…" at bounding box center [870, 563] width 1319 height 778
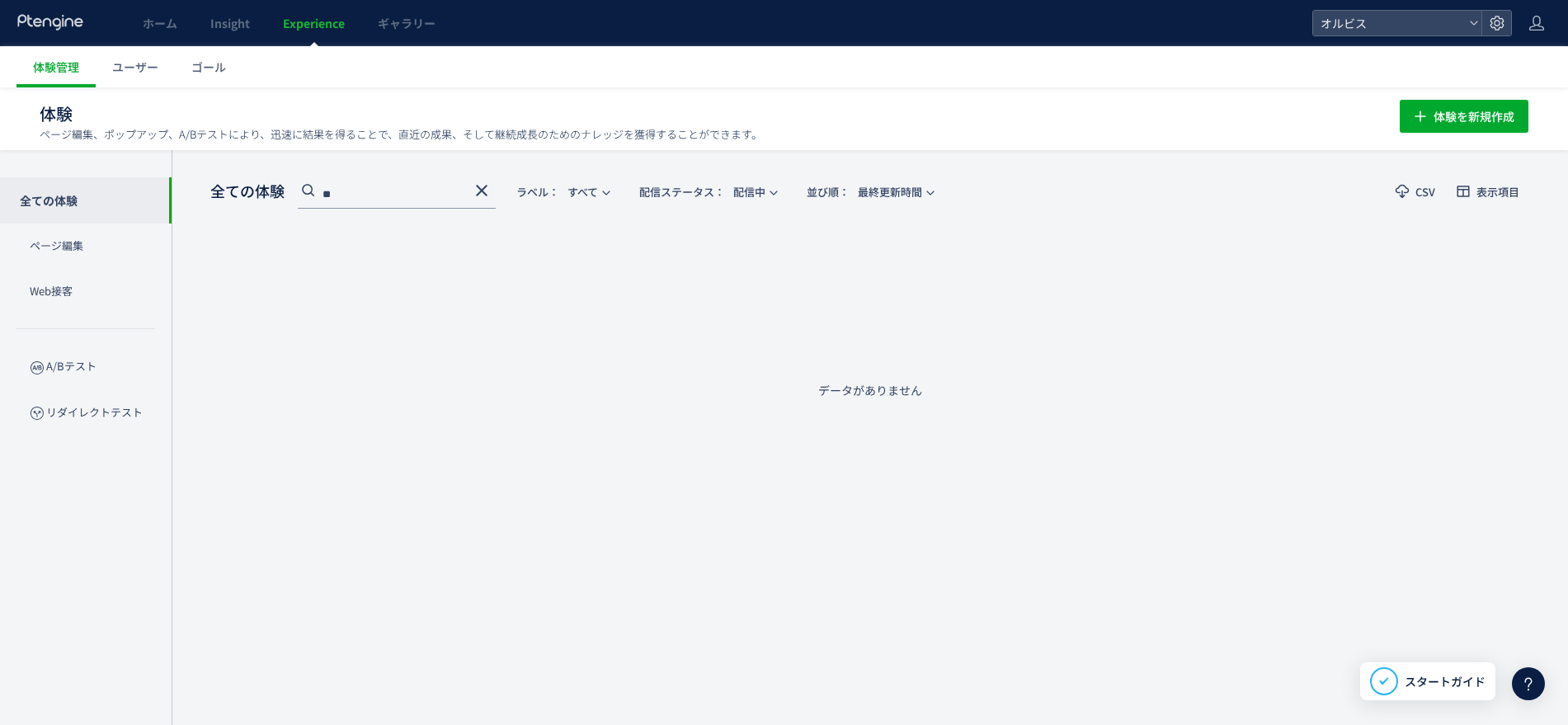
type input "*"
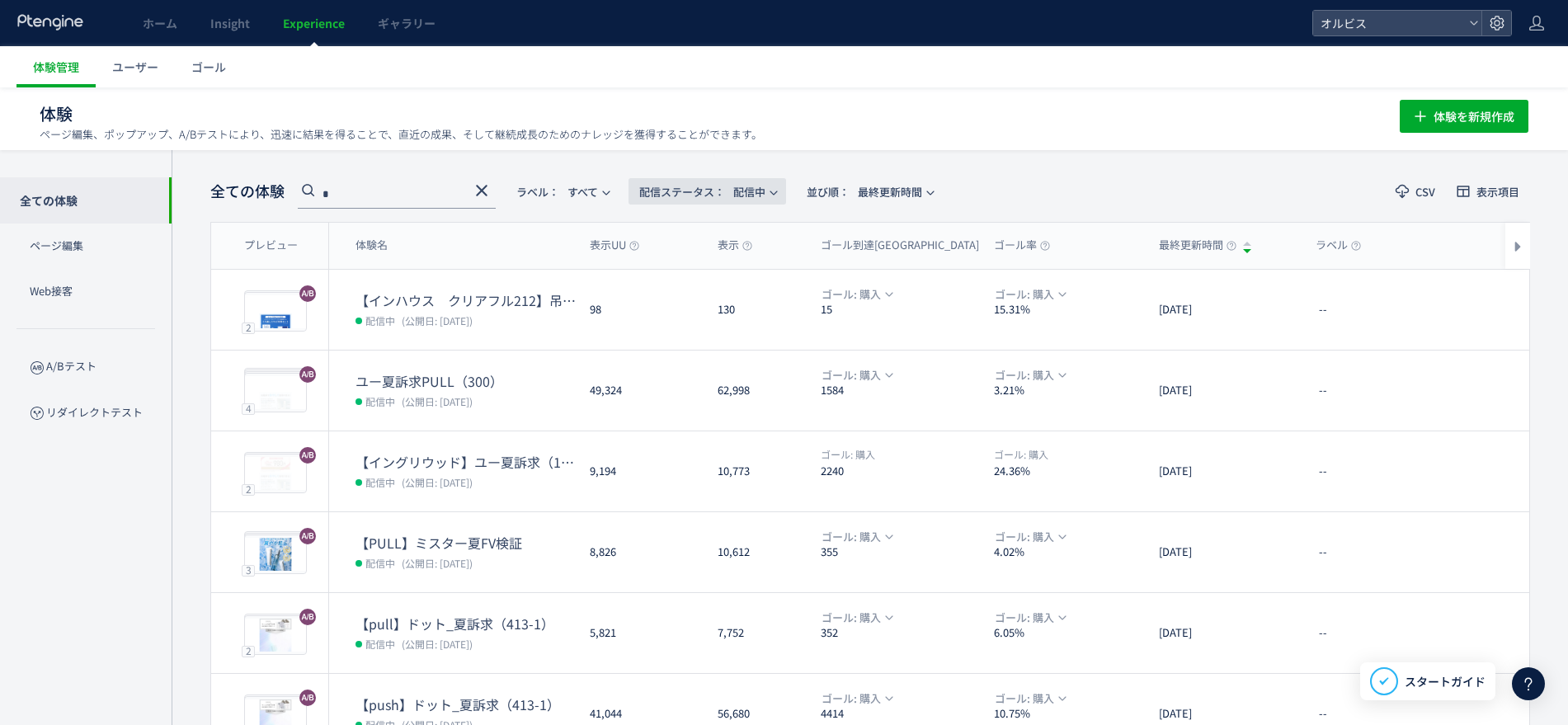
type input "*"
click at [753, 181] on span "配信ステータス​： 配信中" at bounding box center [702, 192] width 126 height 28
click at [721, 239] on li "すべて" at bounding box center [710, 237] width 68 height 30
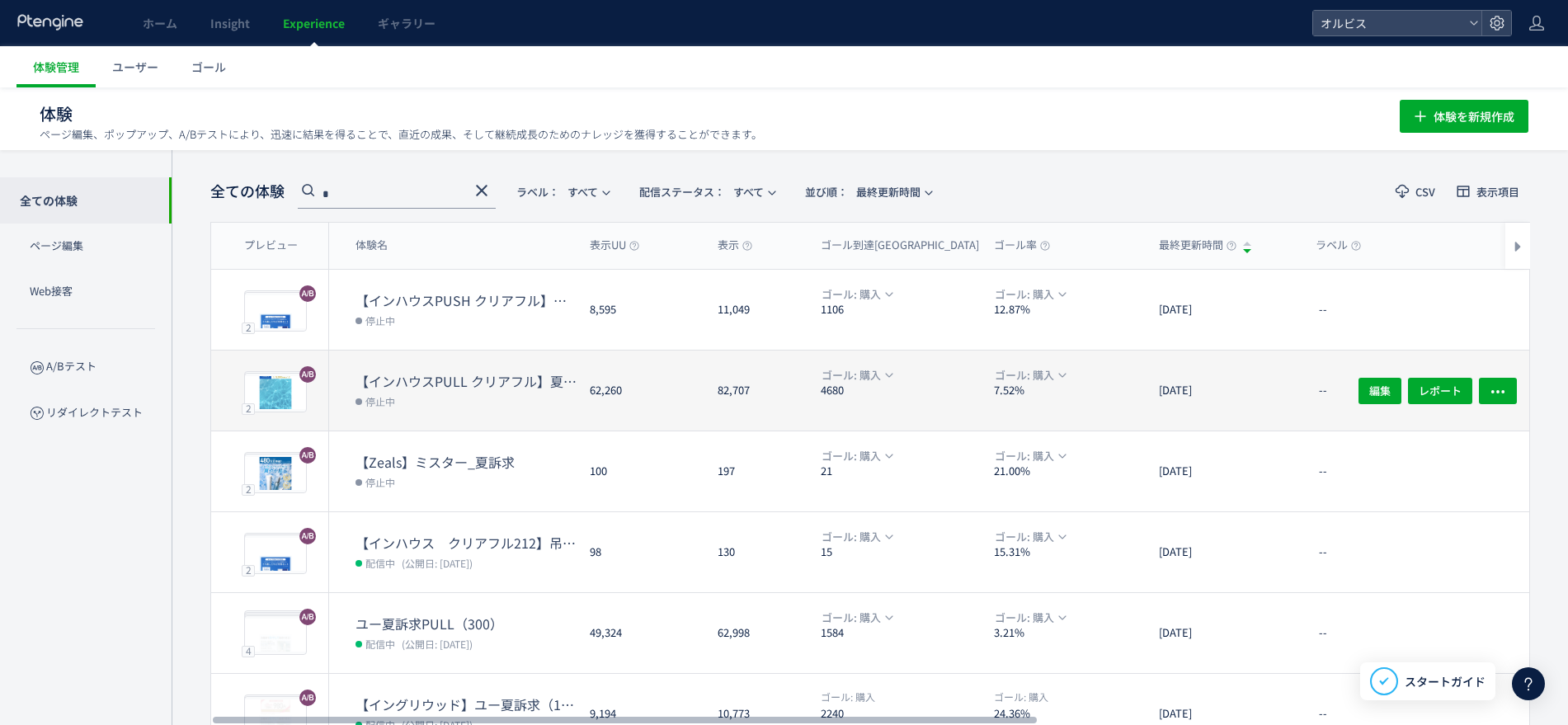
scroll to position [124, 0]
